Goal: Transaction & Acquisition: Purchase product/service

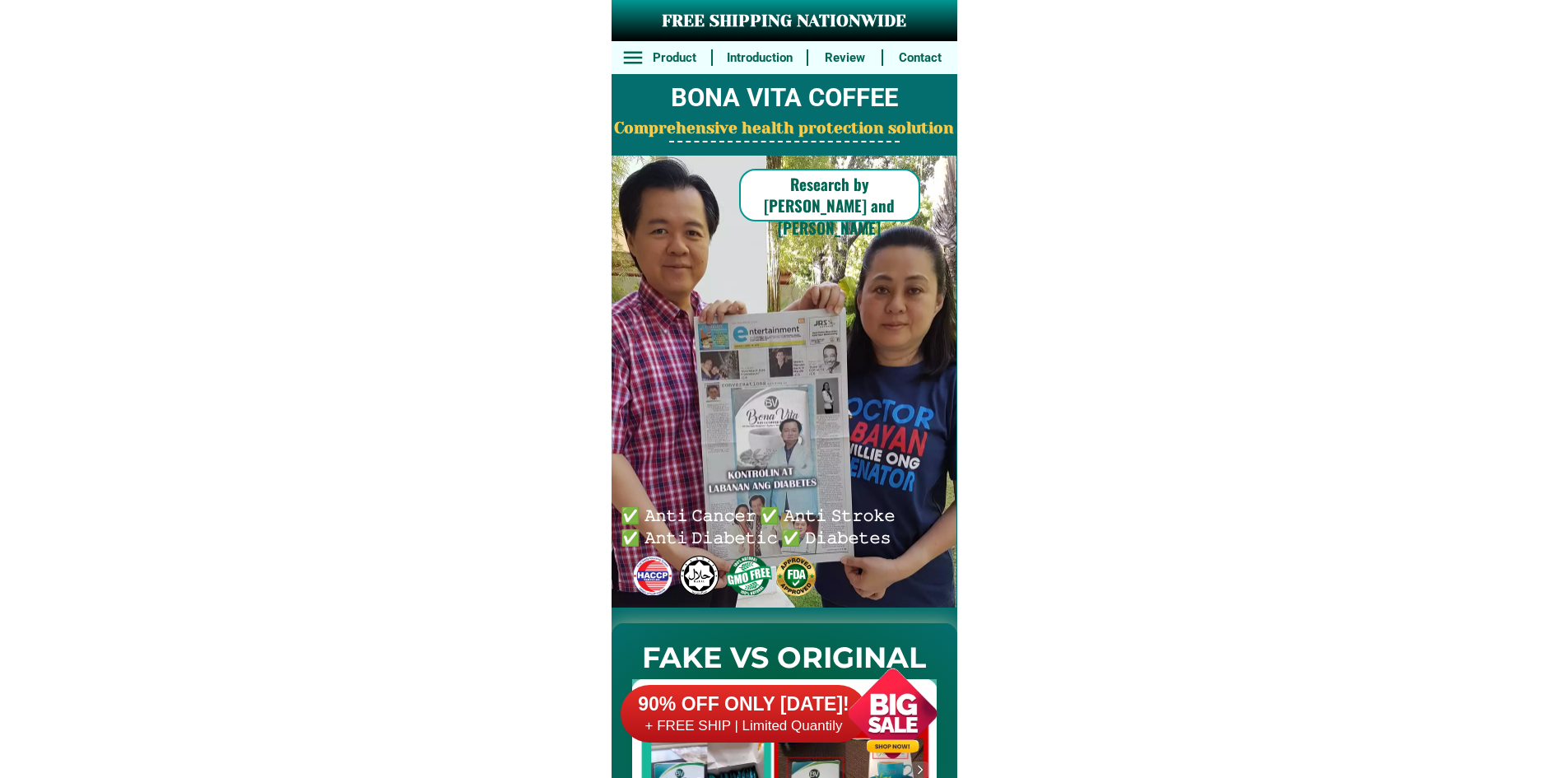
click at [890, 256] on div at bounding box center [775, 382] width 429 height 454
click at [816, 670] on div "90% OFF ONLY [DATE]! + FREE SHIP | Limited Quantily" at bounding box center [789, 713] width 337 height 129
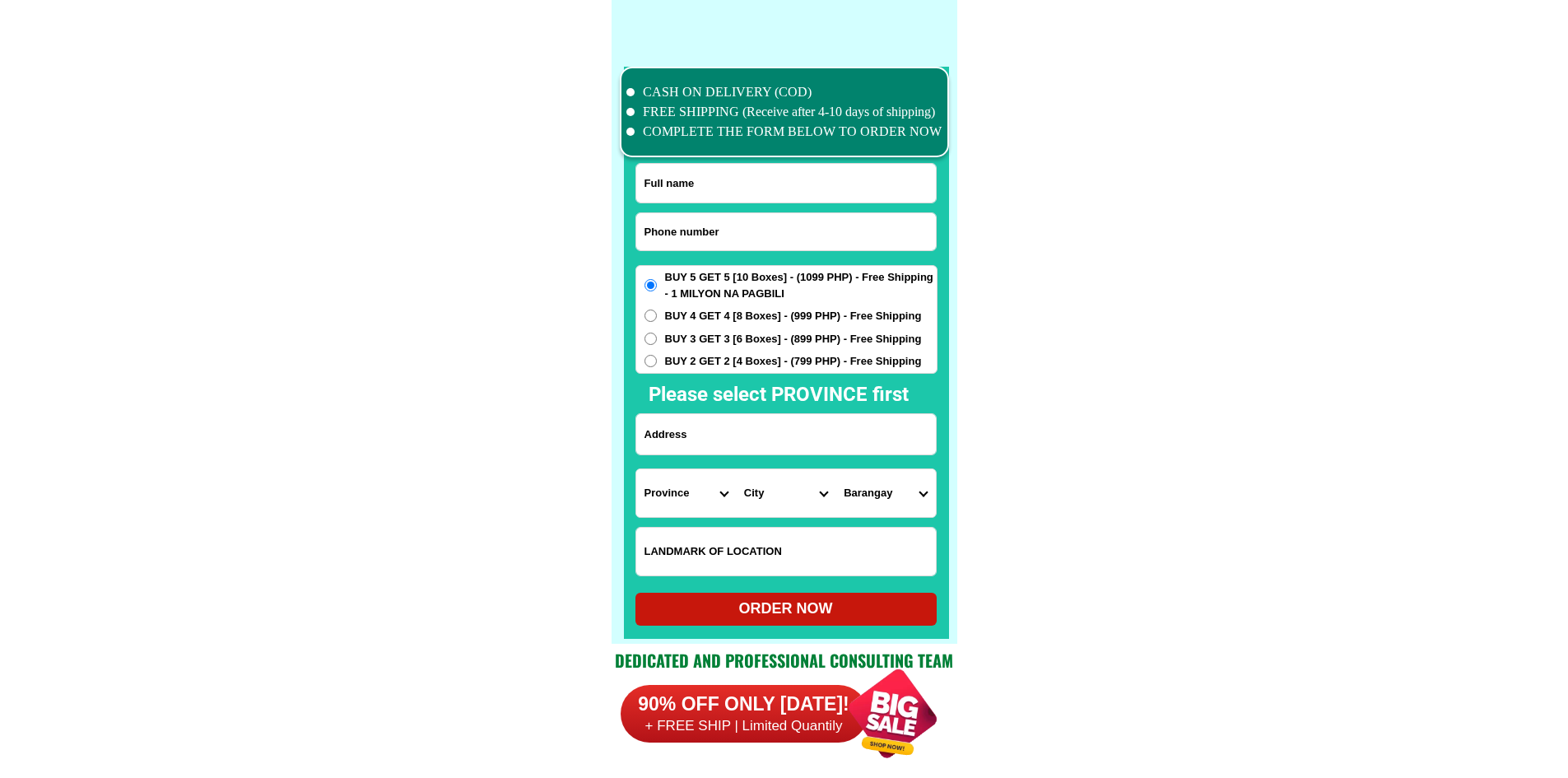
scroll to position [12803, 0]
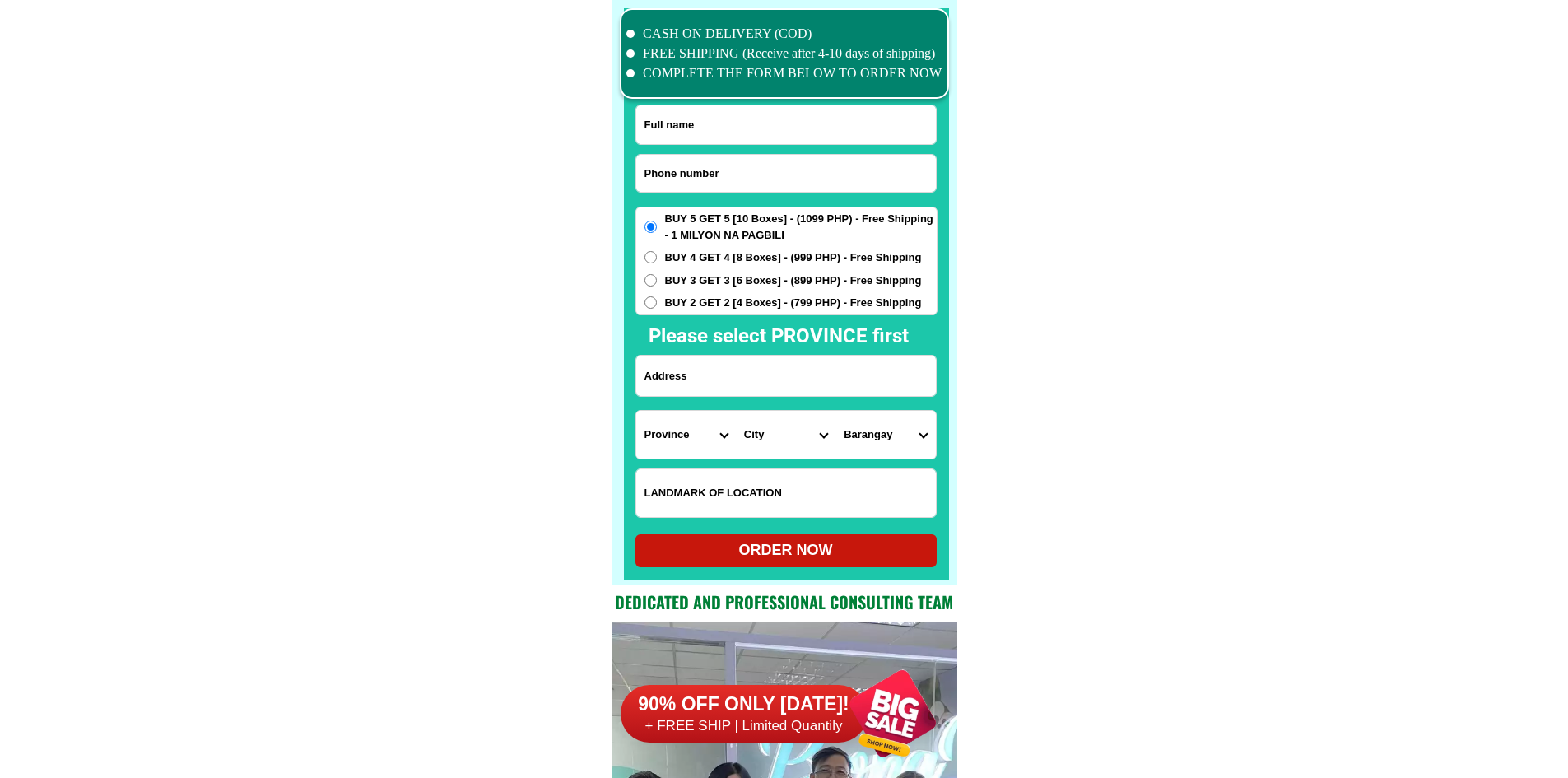
click at [750, 166] on input "Input phone_number" at bounding box center [786, 173] width 300 height 37
paste input "09815989060"
type input "09815989060"
click at [697, 351] on form "09815989060 ORDER NOW Province [GEOGRAPHIC_DATA] [GEOGRAPHIC_DATA] [GEOGRAPHIC_…" at bounding box center [786, 336] width 302 height 462
click at [698, 374] on input "Input address" at bounding box center [786, 375] width 300 height 40
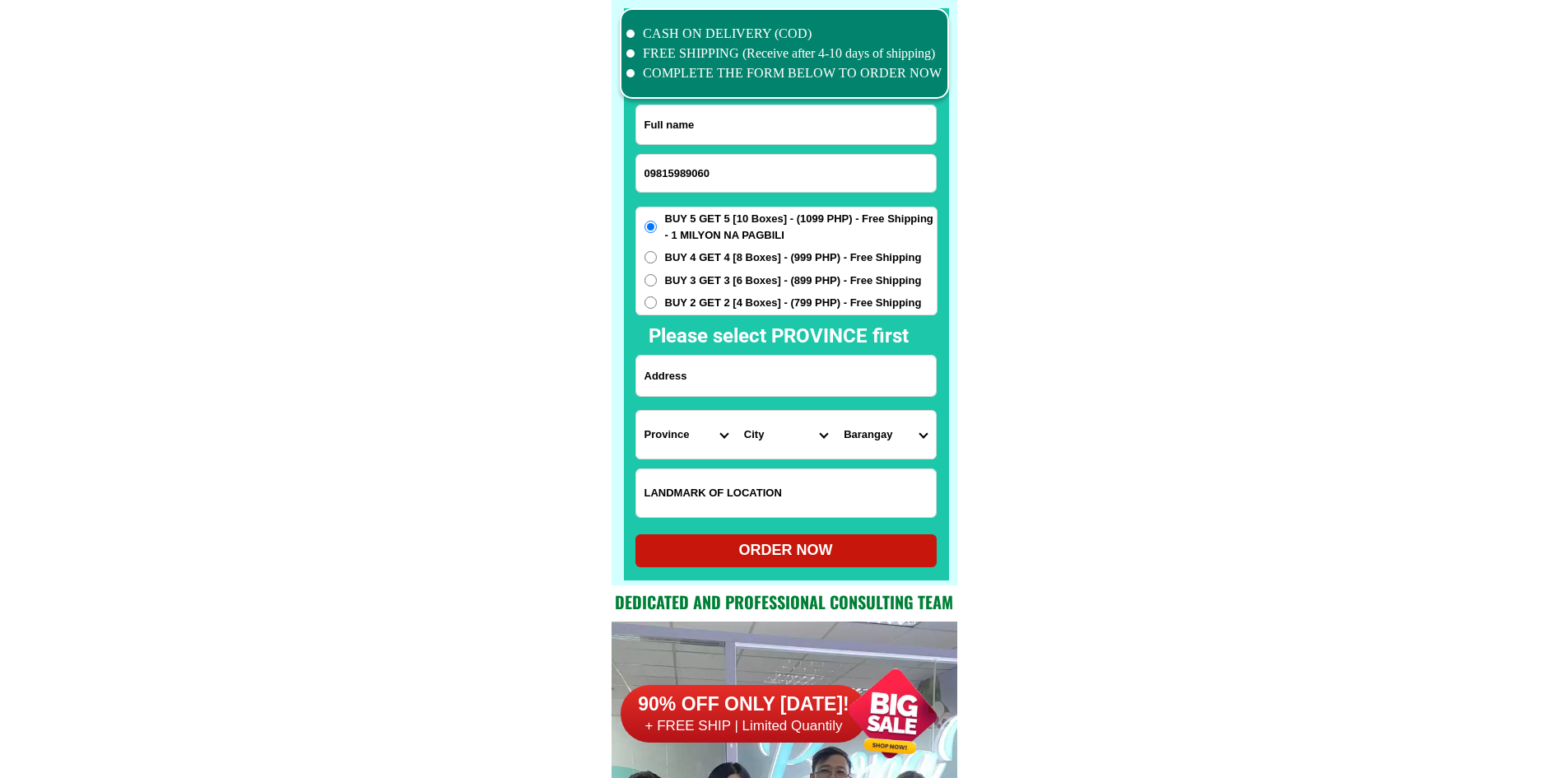
paste input "[PERSON_NAME] Caligid/[PERSON_NAME] de [PERSON_NAME],jr."
type input "[PERSON_NAME] Caligid/[PERSON_NAME] de [PERSON_NAME],jr."
drag, startPoint x: 720, startPoint y: 369, endPoint x: 627, endPoint y: 381, distance: 93.8
click at [627, 381] on div "CASH ON DELIVERY (COD) FREE SHIPPING (Receive after 4-10 days of shipping) COMP…" at bounding box center [784, 293] width 346 height 586
click at [794, 128] on input "Input full_name" at bounding box center [786, 125] width 300 height 39
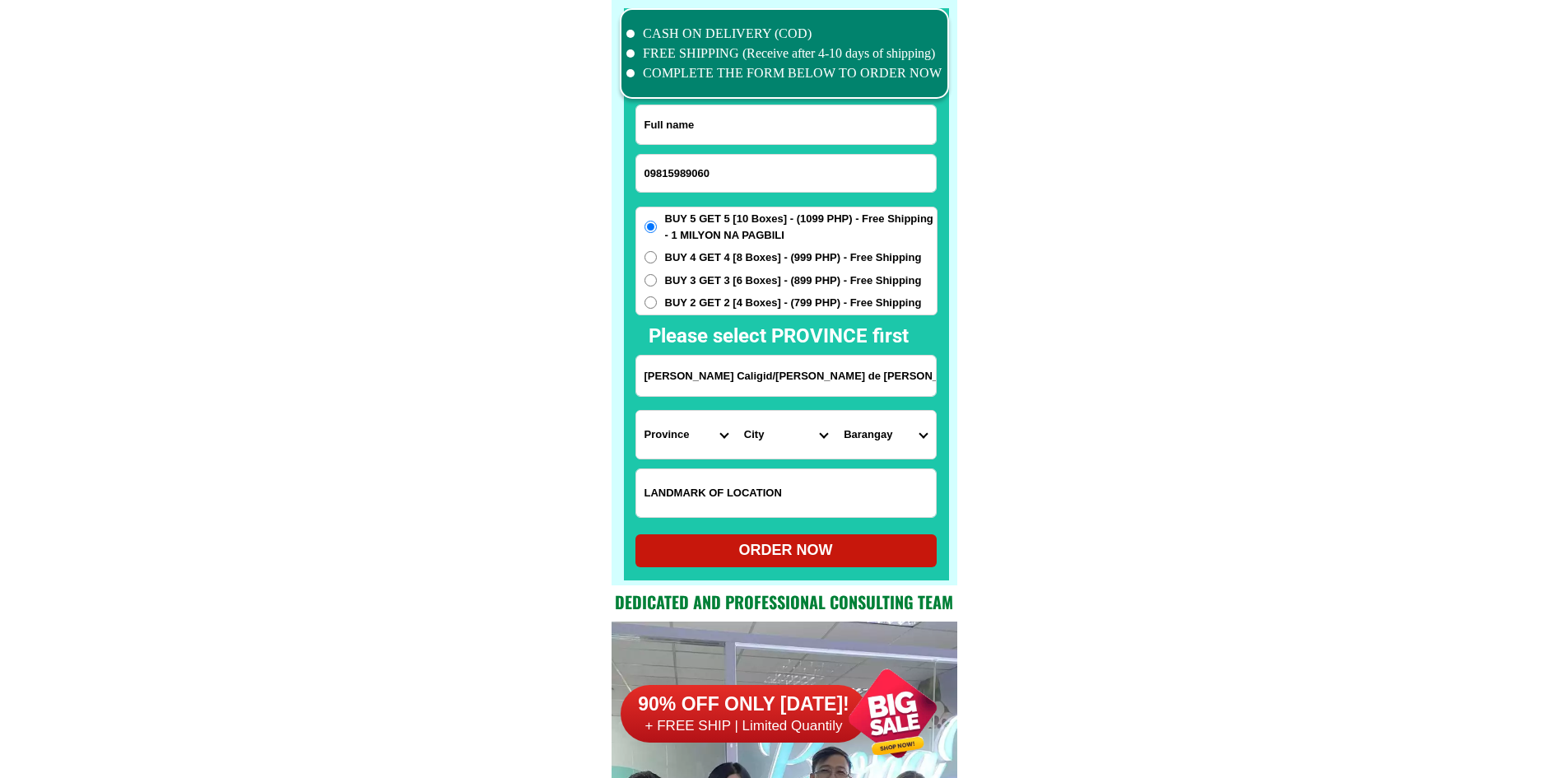
paste input "[PERSON_NAME] Caligid"
type input "[PERSON_NAME] Caligid"
drag, startPoint x: 719, startPoint y: 378, endPoint x: 852, endPoint y: 374, distance: 133.1
click at [852, 374] on input "[PERSON_NAME] Caligid/[PERSON_NAME] de [PERSON_NAME],jr." at bounding box center [786, 375] width 300 height 40
click at [699, 177] on input "09815989060" at bounding box center [786, 173] width 300 height 37
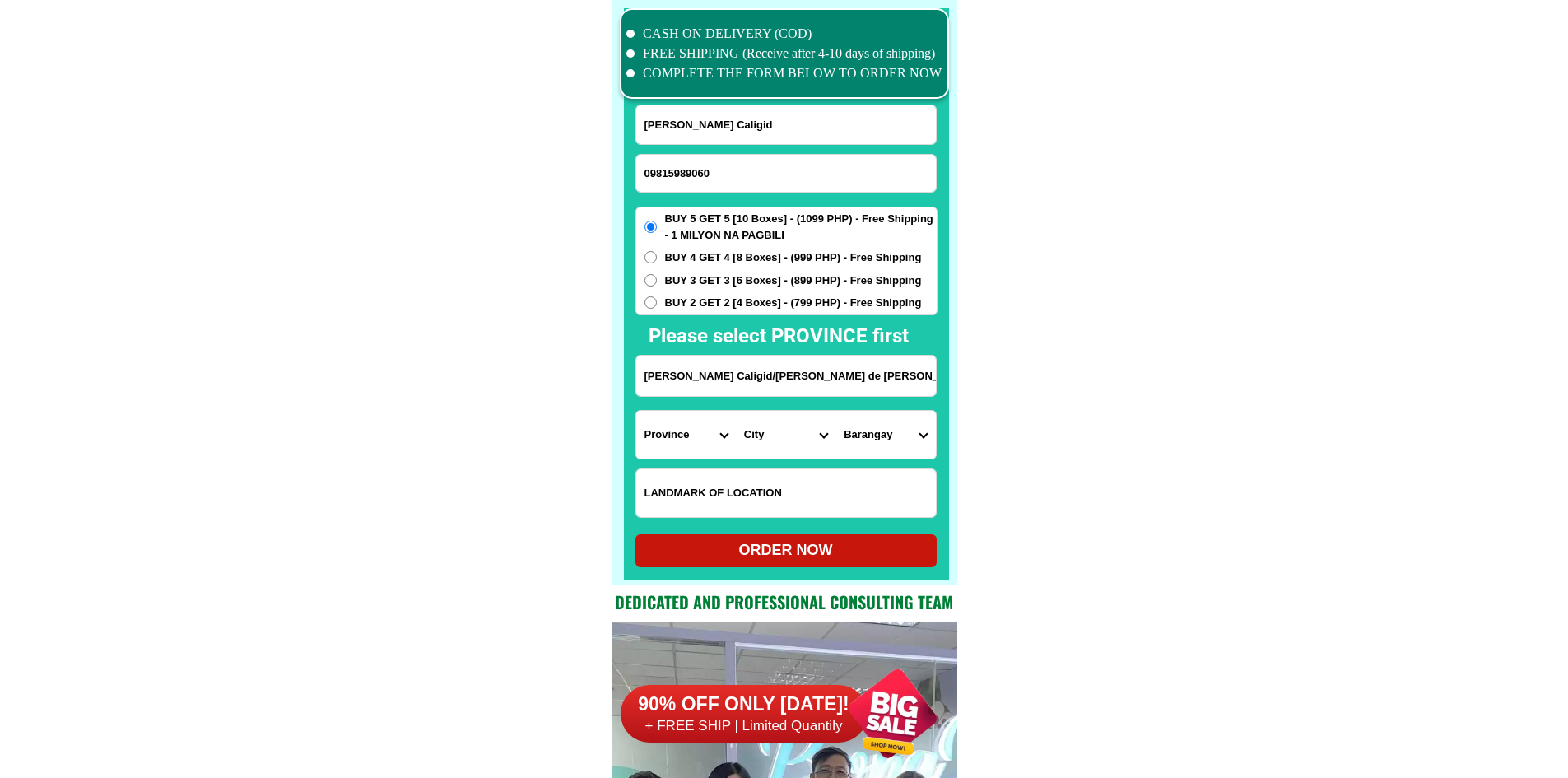
paste input "15830560"
type input "09158305600"
click at [722, 122] on input "[PERSON_NAME] Caligid" at bounding box center [786, 125] width 300 height 39
paste input "[PERSON_NAME]"
type input "[PERSON_NAME]"
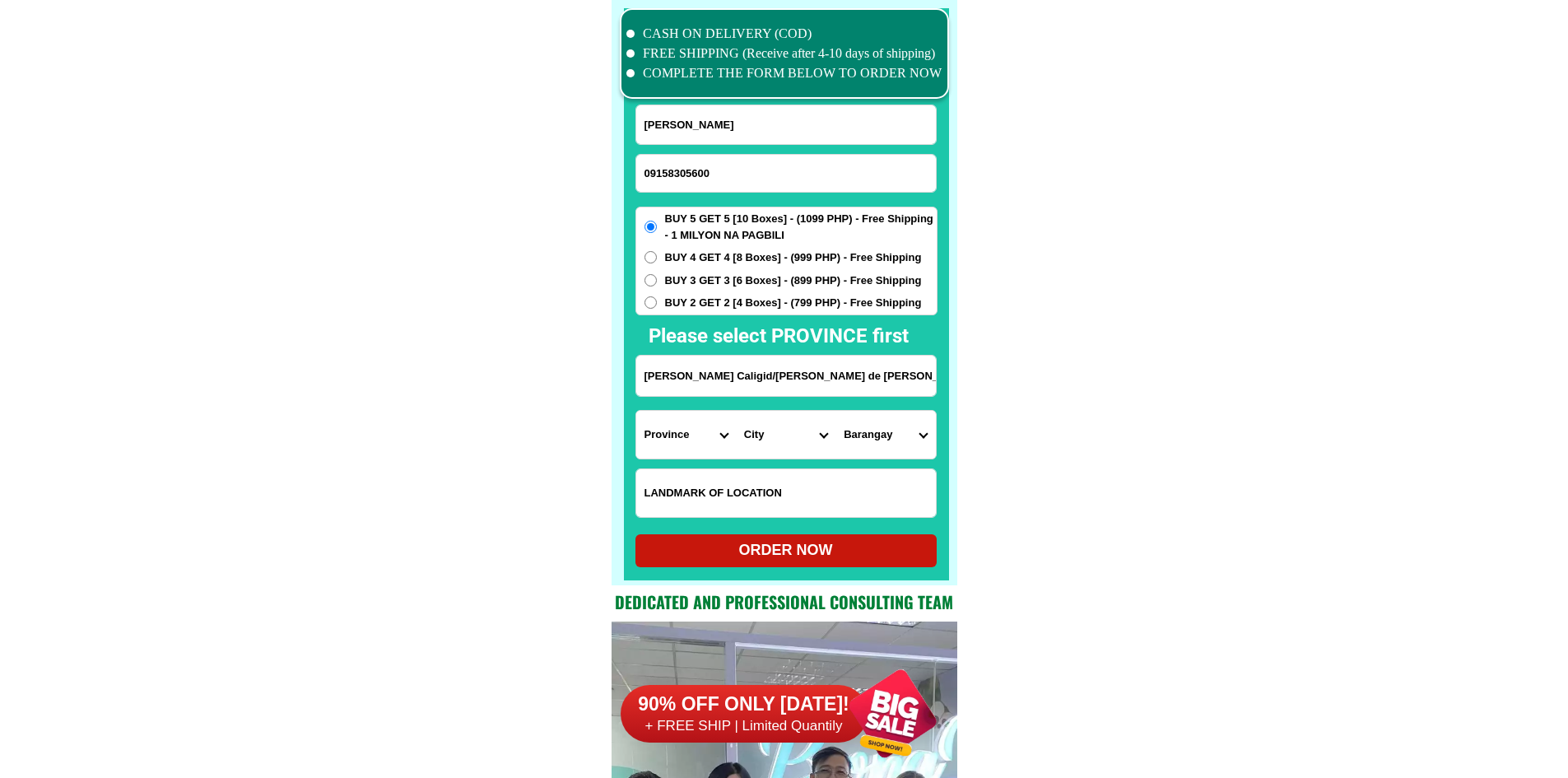
click at [713, 378] on input "[PERSON_NAME] Caligid/[PERSON_NAME] de [PERSON_NAME],jr." at bounding box center [786, 375] width 300 height 40
paste input "Zone 4 Niaroad BagongNayon Baliwag Bulacan 3rd"
type input "Zone 4 Niaroad BagongNayon Baliwag Bulacan 3rd"
click at [693, 437] on select "Province [GEOGRAPHIC_DATA] [GEOGRAPHIC_DATA] [GEOGRAPHIC_DATA] [GEOGRAPHIC_DATA…" at bounding box center [687, 434] width 100 height 48
select select "63_761"
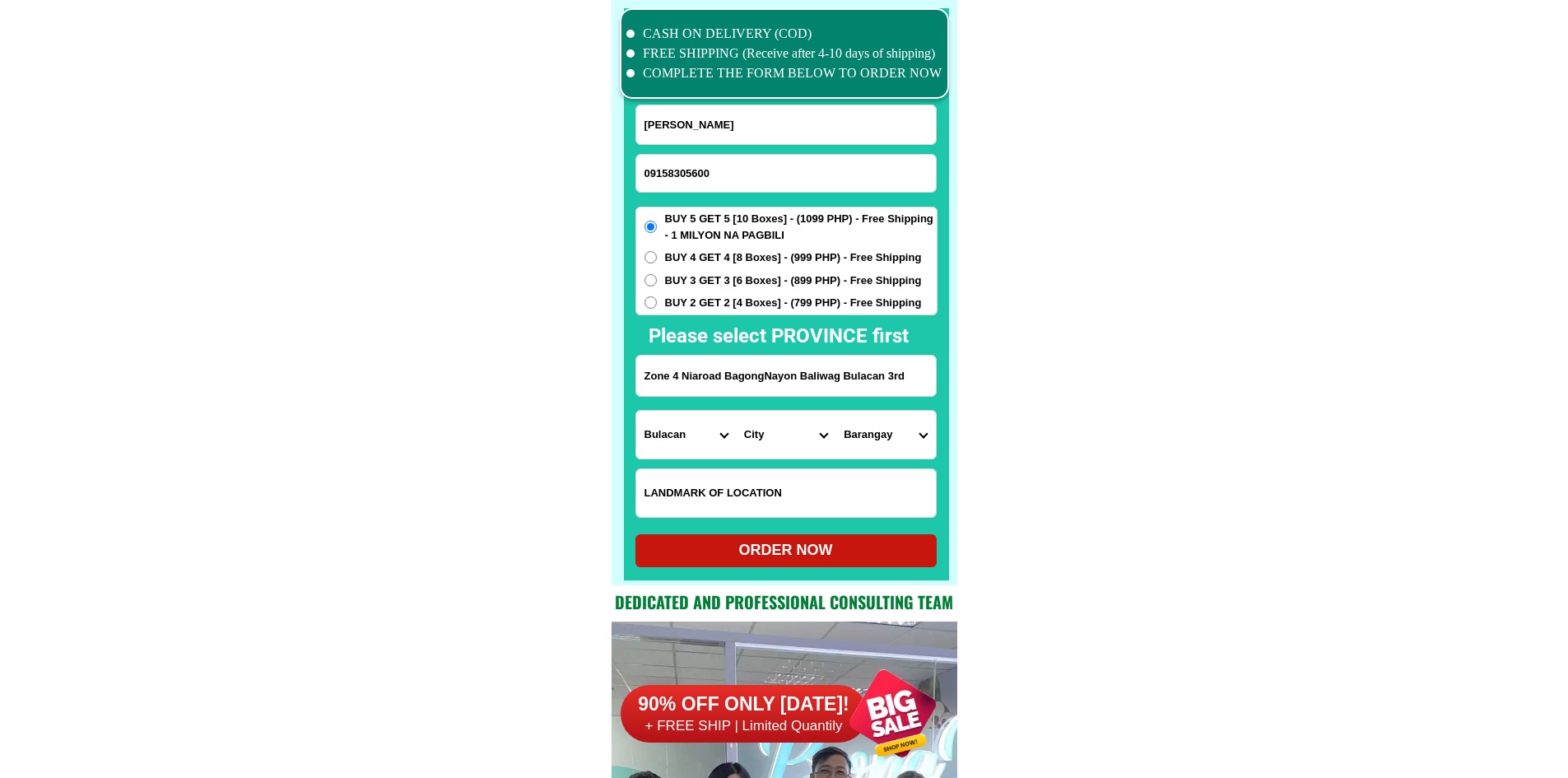
drag, startPoint x: 1107, startPoint y: 556, endPoint x: 1098, endPoint y: 554, distance: 9.2
click at [778, 420] on select "City Angat Balagtas [GEOGRAPHIC_DATA] [GEOGRAPHIC_DATA] [GEOGRAPHIC_DATA] [GEOG…" at bounding box center [785, 434] width 100 height 48
click at [798, 433] on select "City Angat Balagtas [GEOGRAPHIC_DATA] [GEOGRAPHIC_DATA] [GEOGRAPHIC_DATA] [GEOG…" at bounding box center [785, 434] width 100 height 48
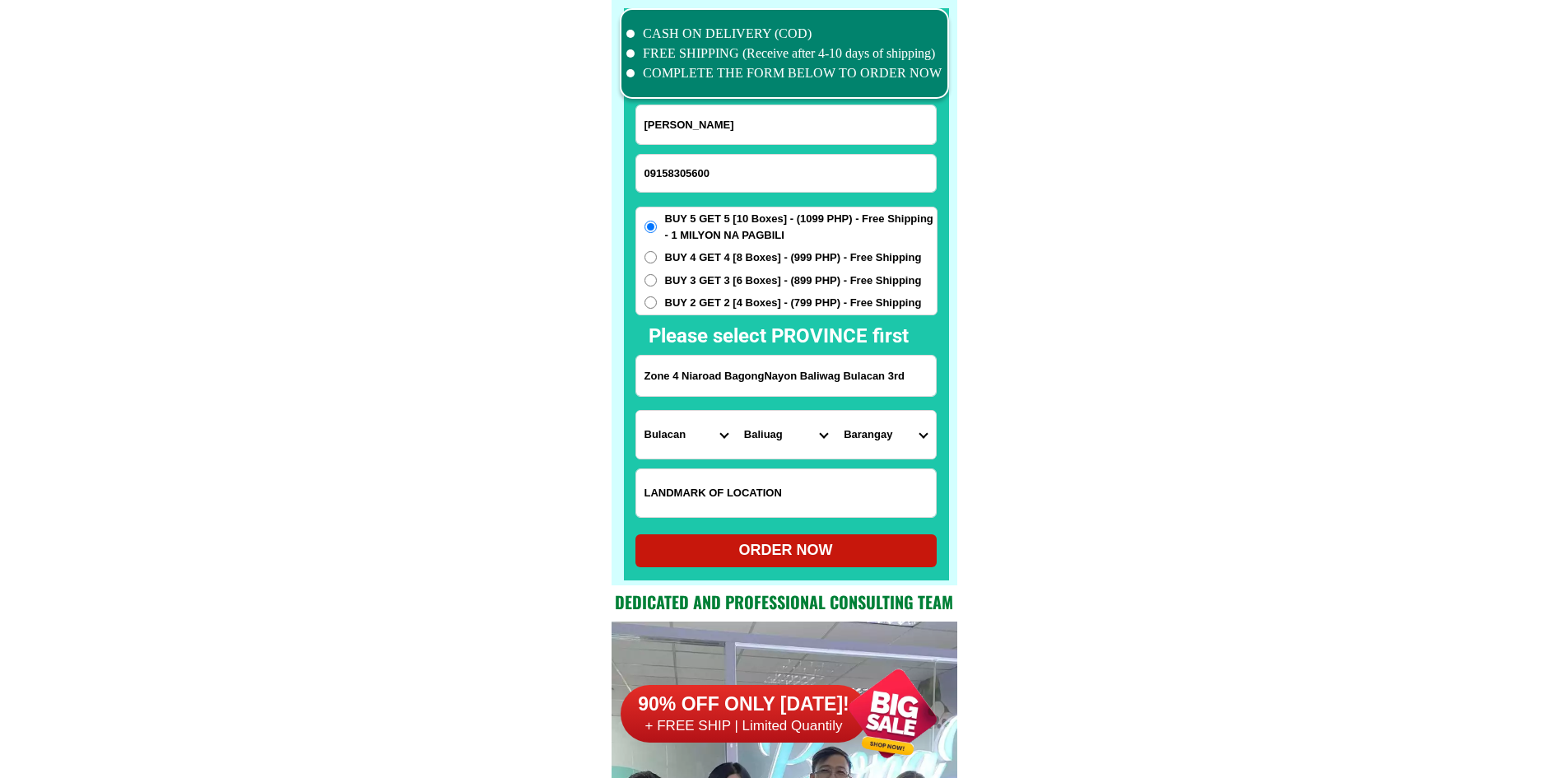
click at [800, 434] on select "City Angat Balagtas [GEOGRAPHIC_DATA] [GEOGRAPHIC_DATA] [GEOGRAPHIC_DATA] [GEOG…" at bounding box center [785, 434] width 100 height 48
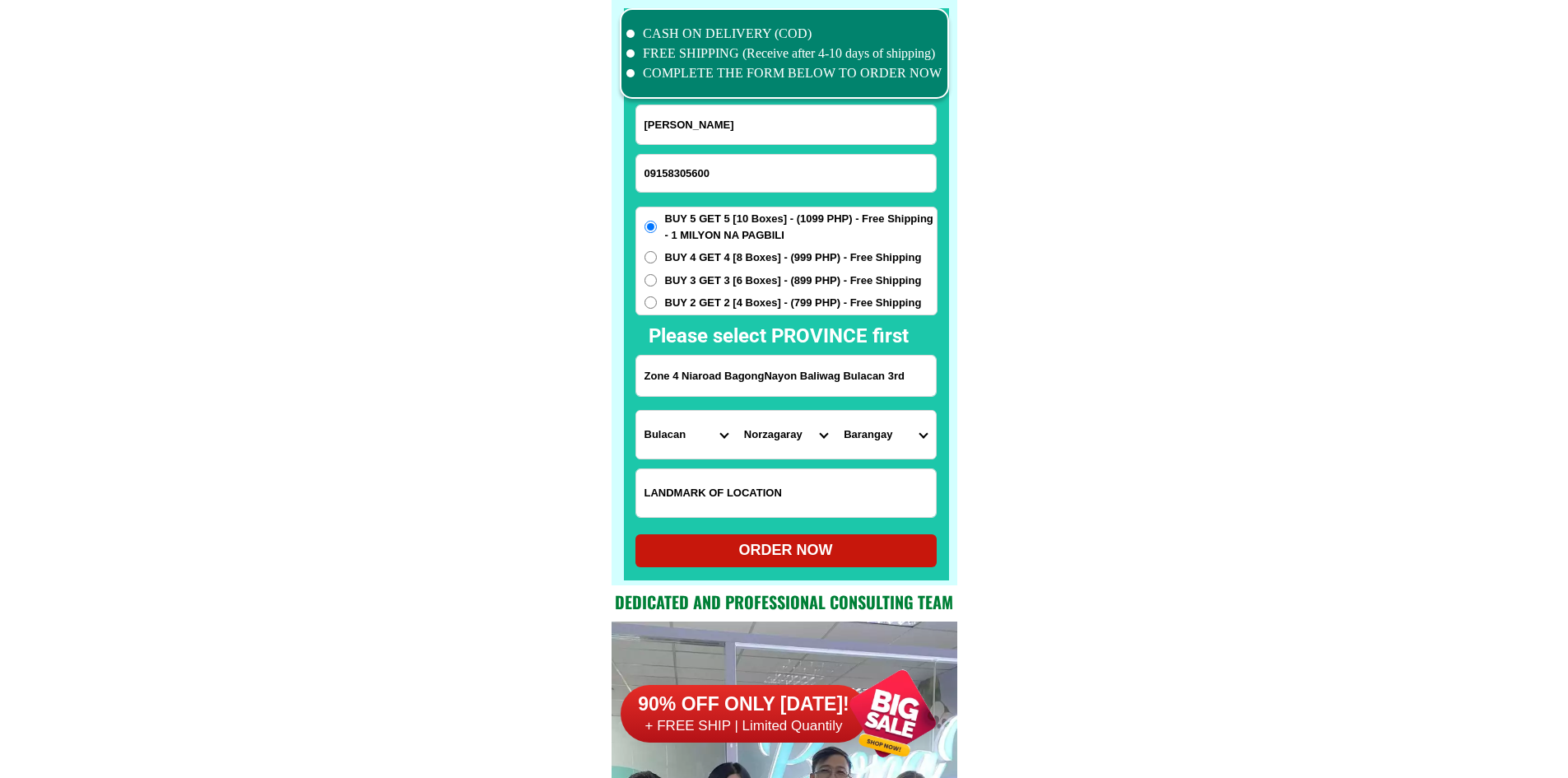
click at [786, 441] on select "City Angat Balagtas [GEOGRAPHIC_DATA] [GEOGRAPHIC_DATA] [GEOGRAPHIC_DATA] [GEOG…" at bounding box center [785, 434] width 100 height 48
click at [787, 443] on select "City Angat Balagtas [GEOGRAPHIC_DATA] [GEOGRAPHIC_DATA] [GEOGRAPHIC_DATA] [GEOG…" at bounding box center [785, 434] width 100 height 48
click at [781, 445] on select "City Angat Balagtas [GEOGRAPHIC_DATA] [GEOGRAPHIC_DATA] [GEOGRAPHIC_DATA] [GEOG…" at bounding box center [785, 434] width 100 height 48
click at [811, 439] on select "City Angat Balagtas [GEOGRAPHIC_DATA] [GEOGRAPHIC_DATA] [GEOGRAPHIC_DATA] [GEOG…" at bounding box center [785, 434] width 100 height 48
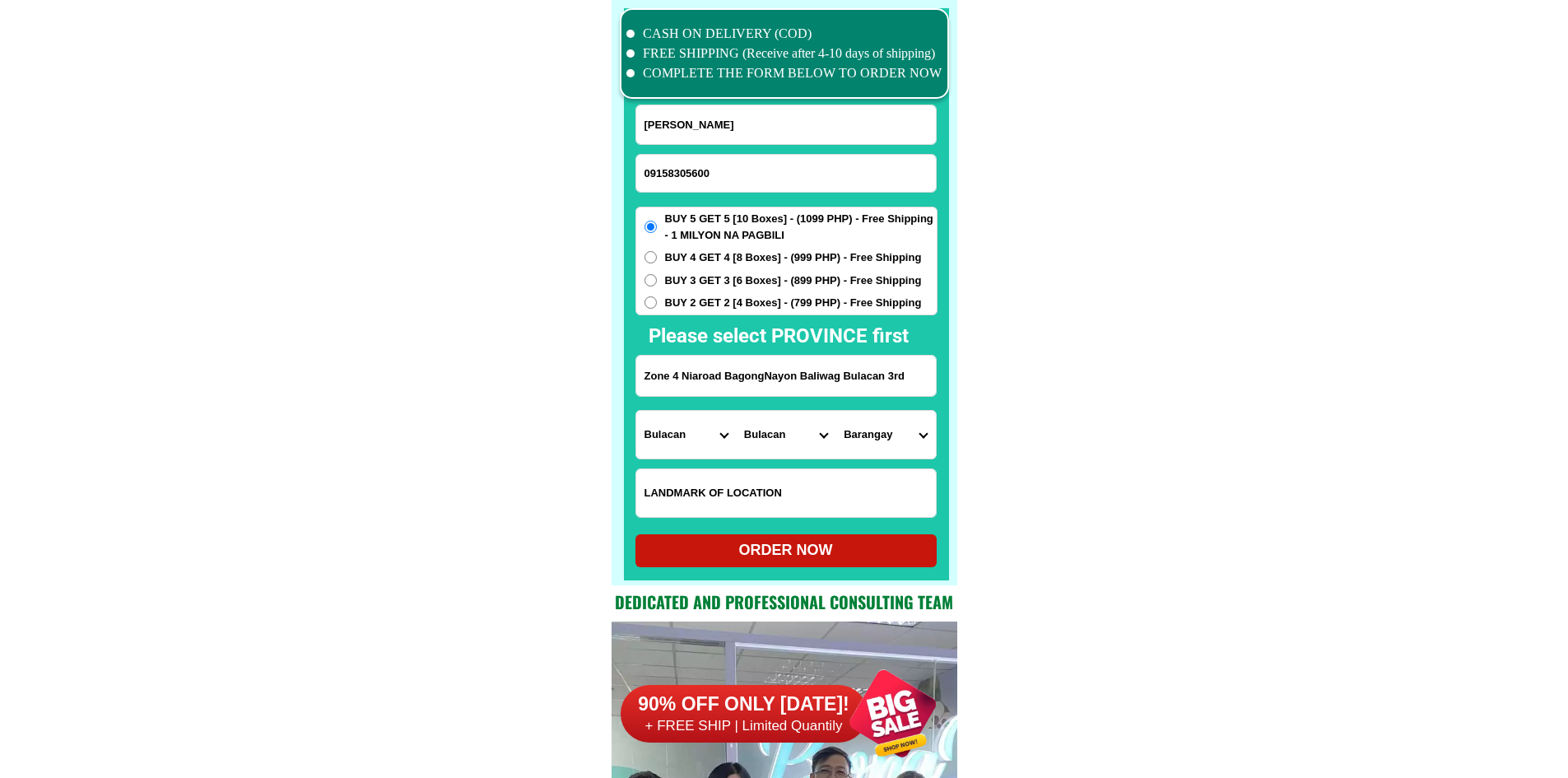
click at [811, 439] on select "City Angat Balagtas [GEOGRAPHIC_DATA] [GEOGRAPHIC_DATA] [GEOGRAPHIC_DATA] [GEOG…" at bounding box center [785, 434] width 100 height 48
click at [905, 378] on input "Zone 4 Niaroad BagongNayon Baliwag Bulacan 3rd" at bounding box center [786, 375] width 300 height 40
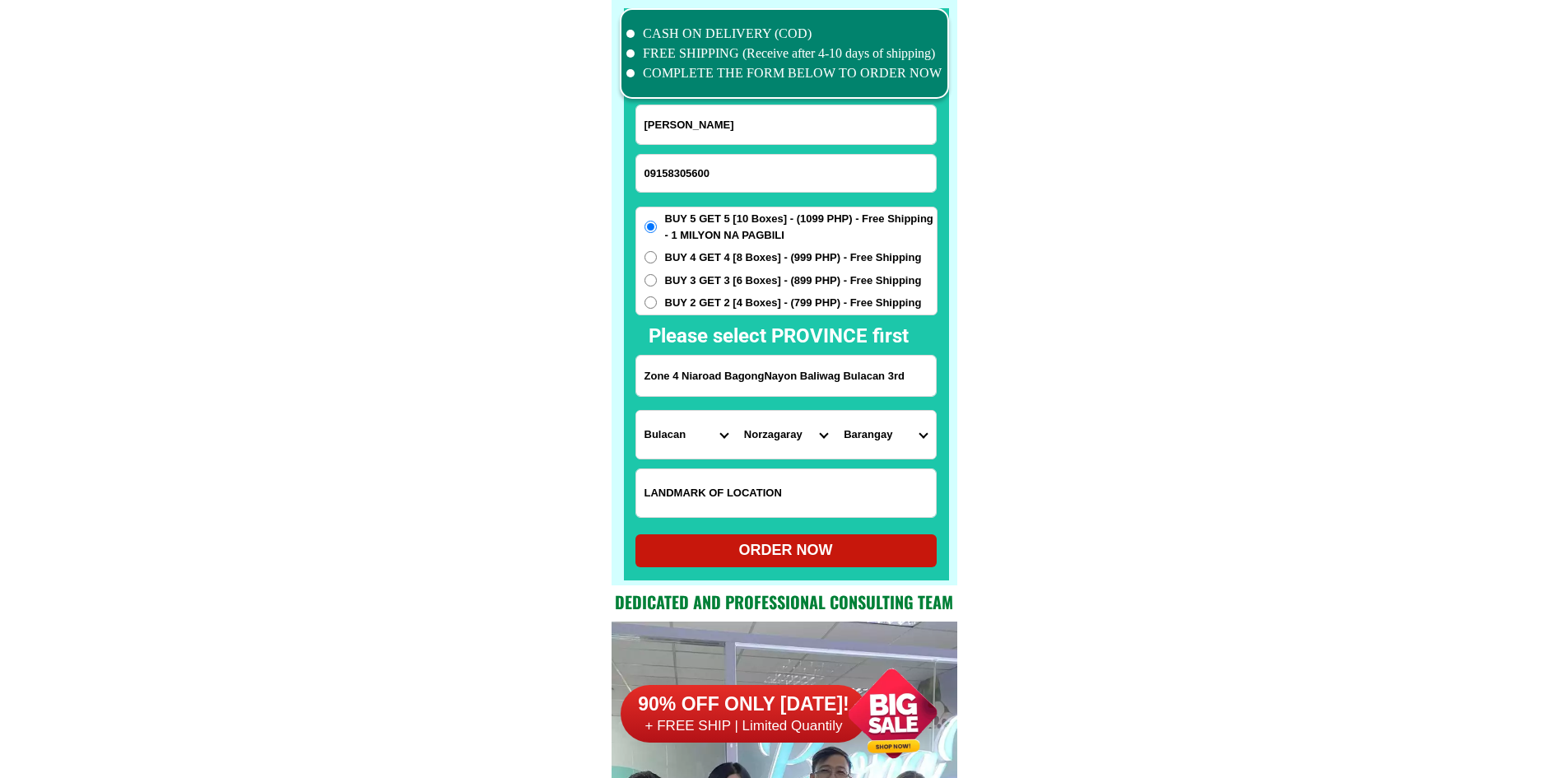
click at [771, 430] on select "City Angat Balagtas [GEOGRAPHIC_DATA] [GEOGRAPHIC_DATA] [GEOGRAPHIC_DATA] [GEOG…" at bounding box center [785, 434] width 100 height 48
select select "63_7613580"
click at [888, 432] on select "[GEOGRAPHIC_DATA] nayon Barangca Calantipay Catulinan [PERSON_NAME] Hinukay Mak…" at bounding box center [885, 434] width 100 height 48
select select "63_76135808329"
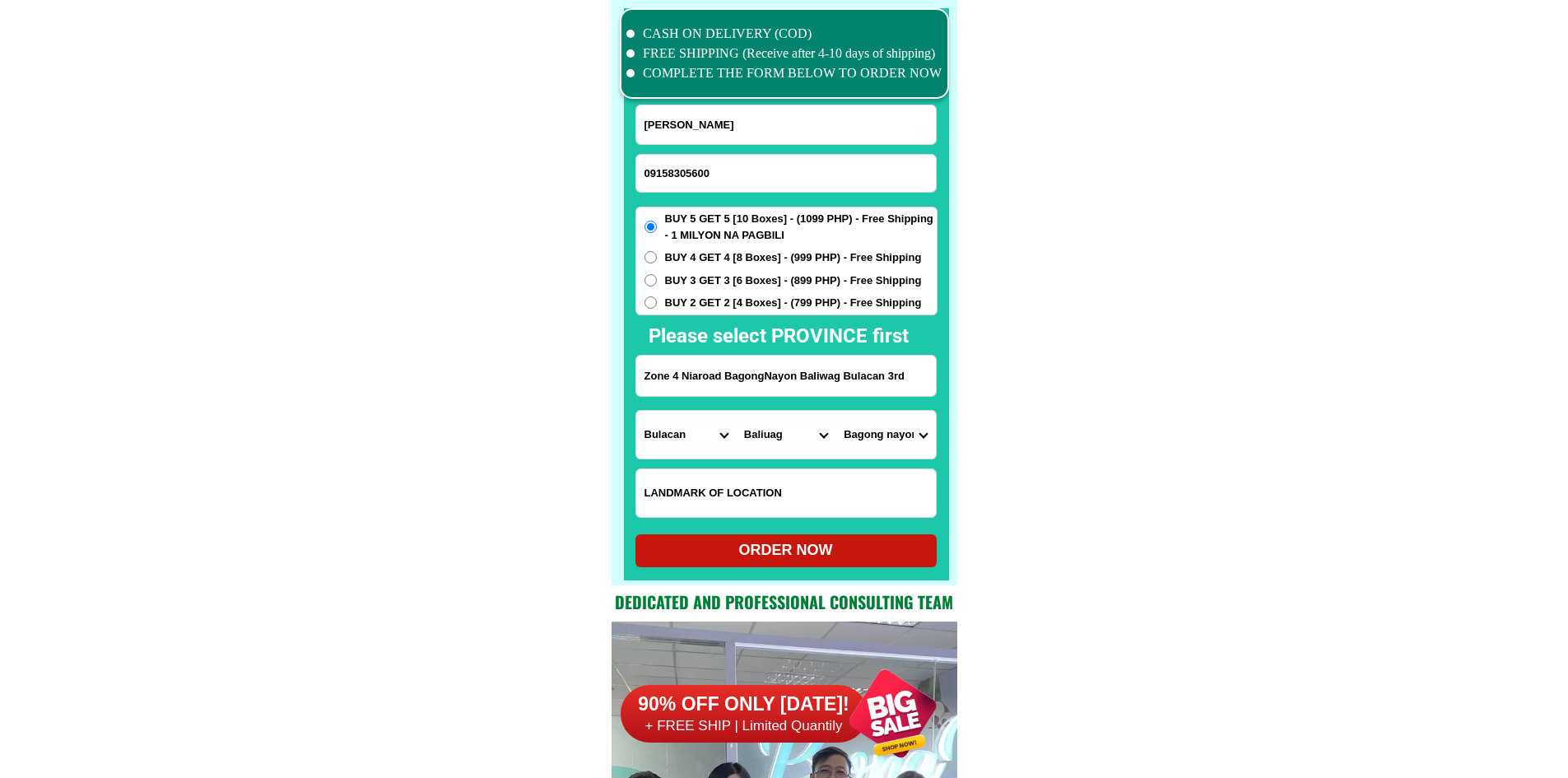
click at [805, 553] on div "ORDER NOW" at bounding box center [786, 550] width 302 height 23
radio input "true"
